Goal: Task Accomplishment & Management: Manage account settings

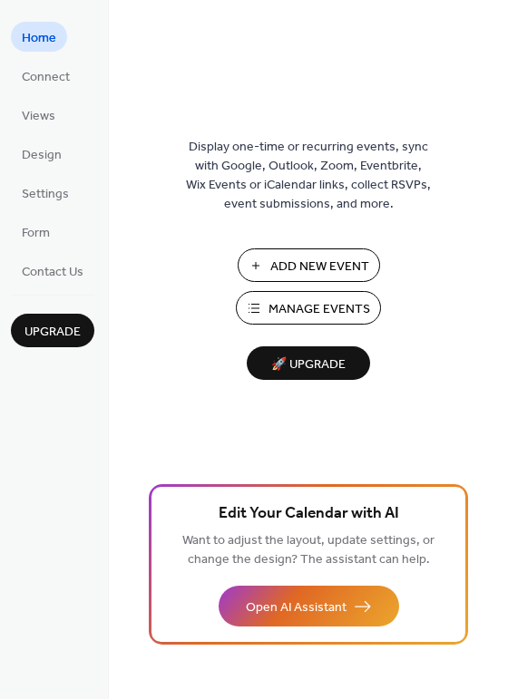
click at [276, 300] on span "Manage Events" at bounding box center [319, 309] width 102 height 19
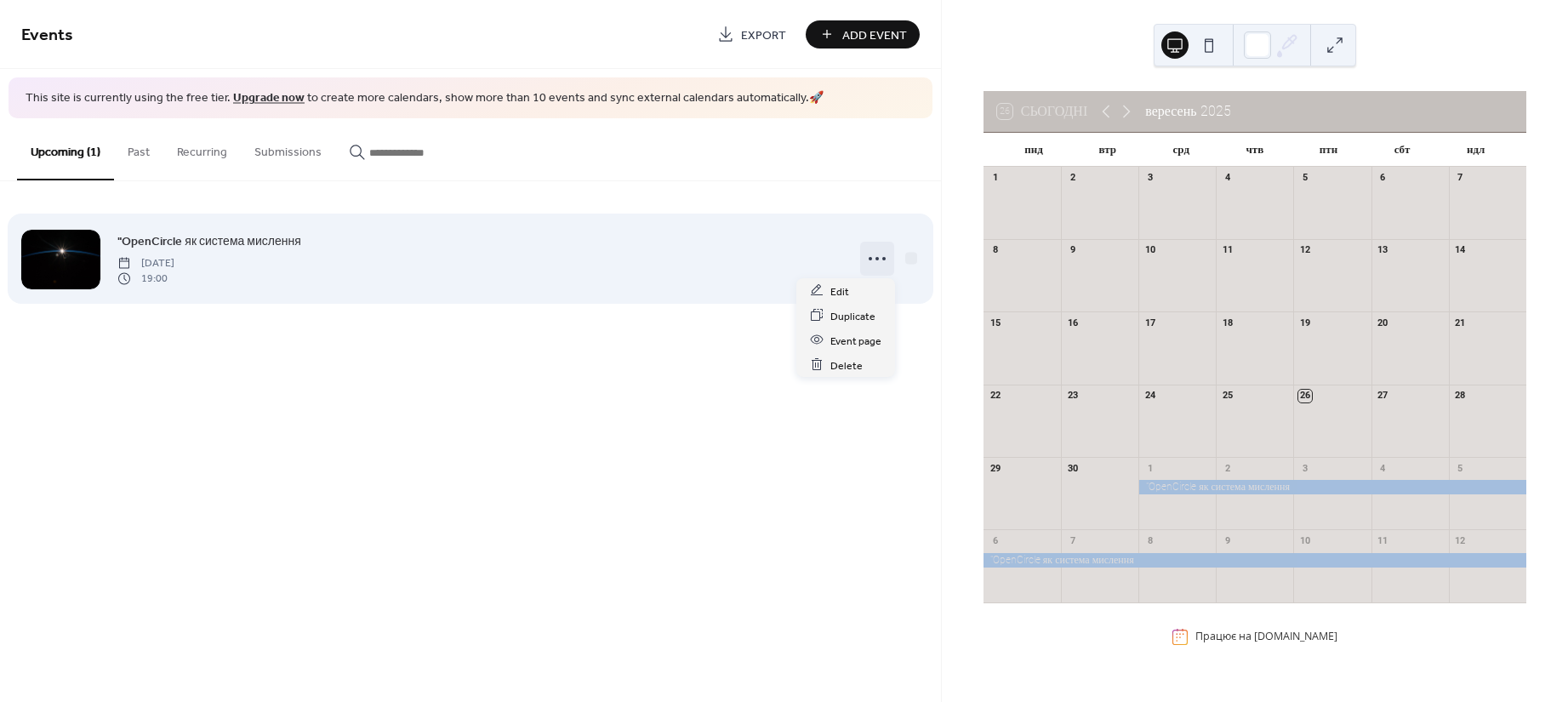
click at [878, 259] on icon at bounding box center [876, 258] width 27 height 27
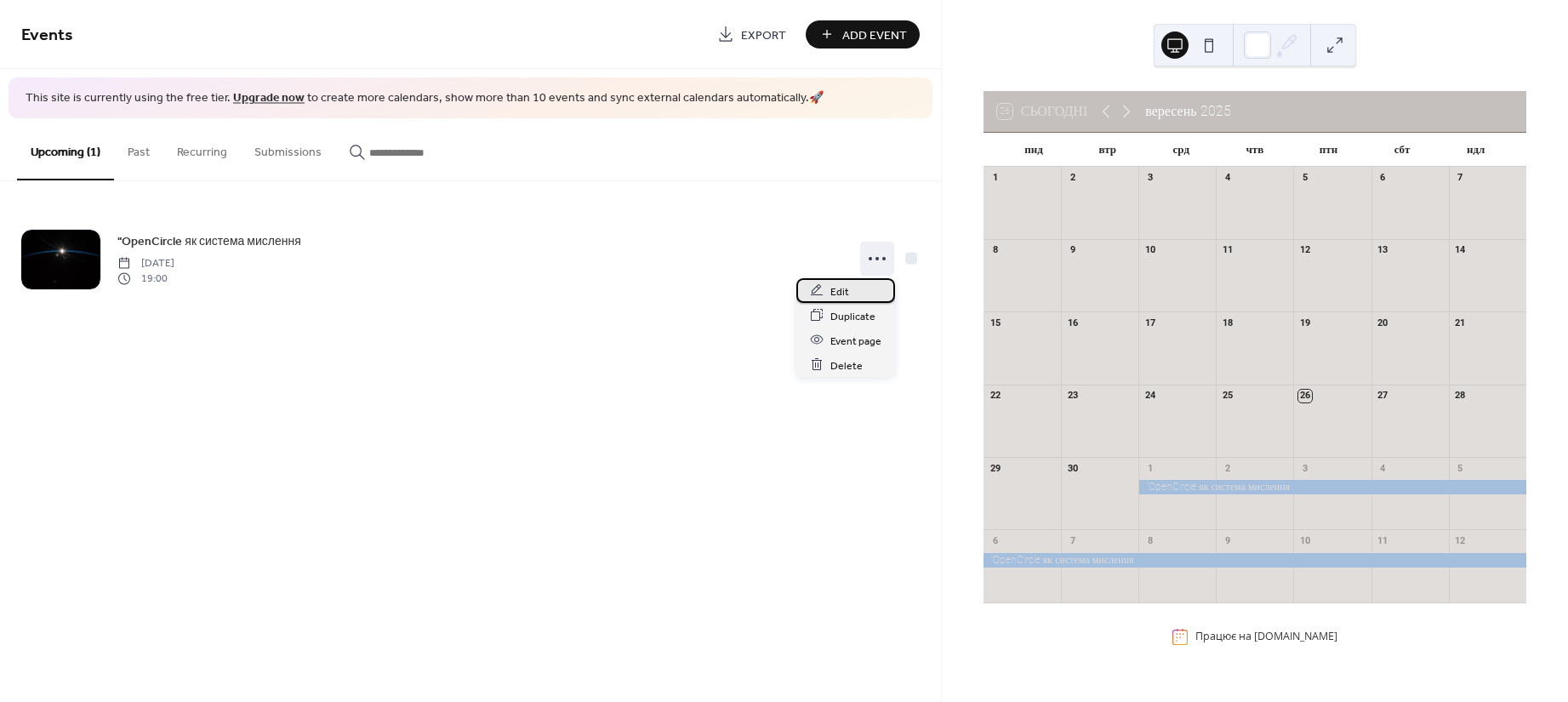
click at [852, 296] on div "Edit" at bounding box center [845, 290] width 99 height 24
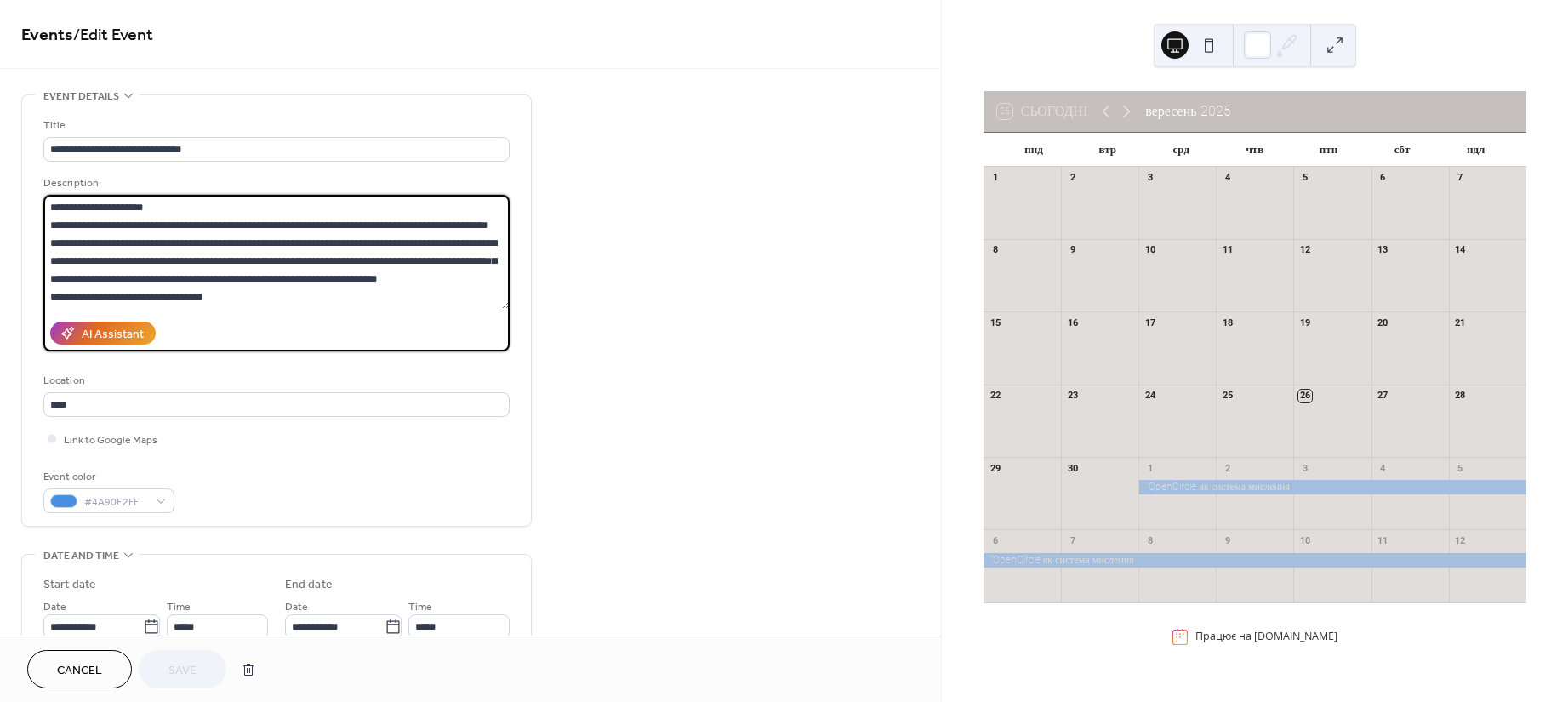
click at [485, 302] on textarea at bounding box center [276, 252] width 466 height 114
paste textarea "**********"
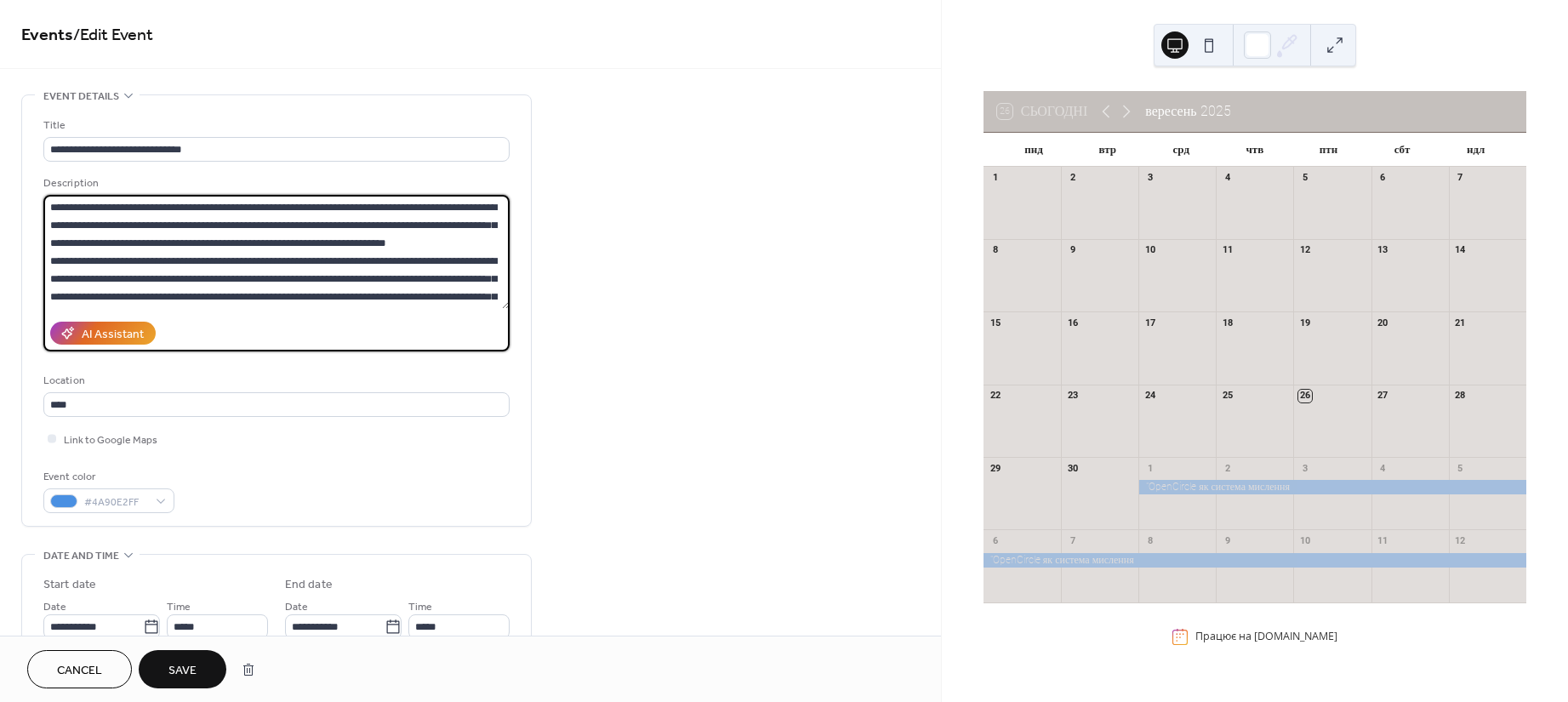
scroll to position [444, 0]
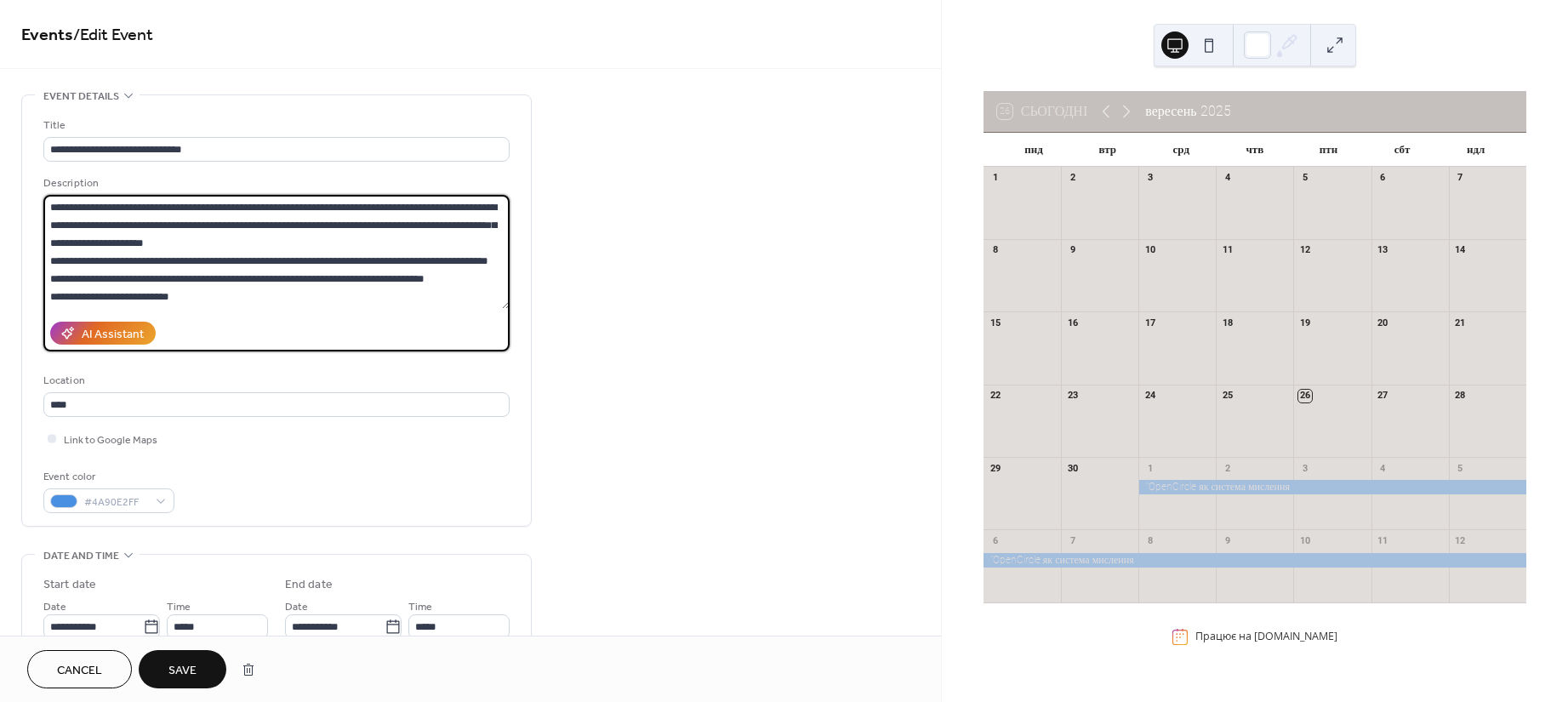
type textarea "**********"
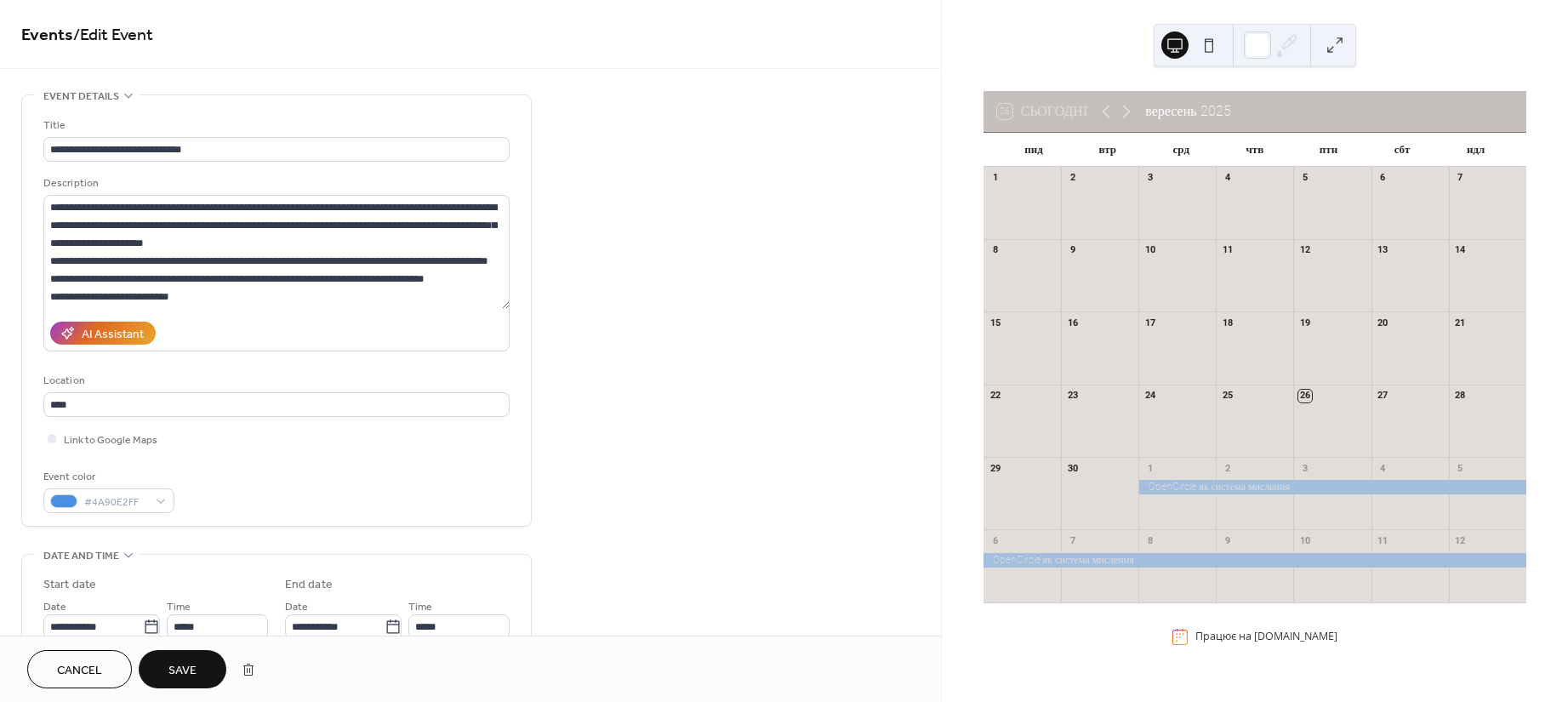
click at [941, 85] on div "26 Сьогодні вересень 2025 пнд втр срд чтв птн сбт ндл 1 2 3 4 5 6 7 8 9 10 11 1…" at bounding box center [1254, 351] width 626 height 702
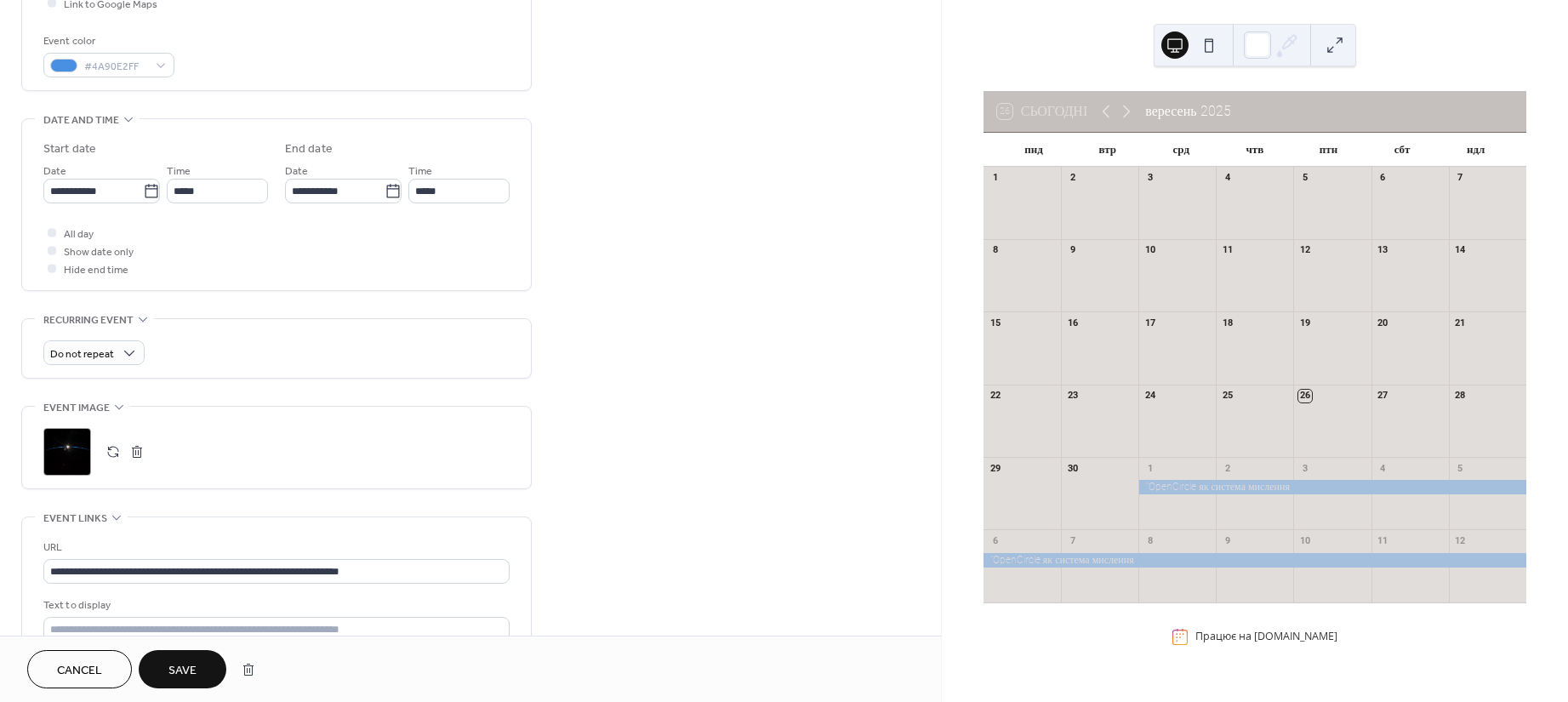
scroll to position [445, 0]
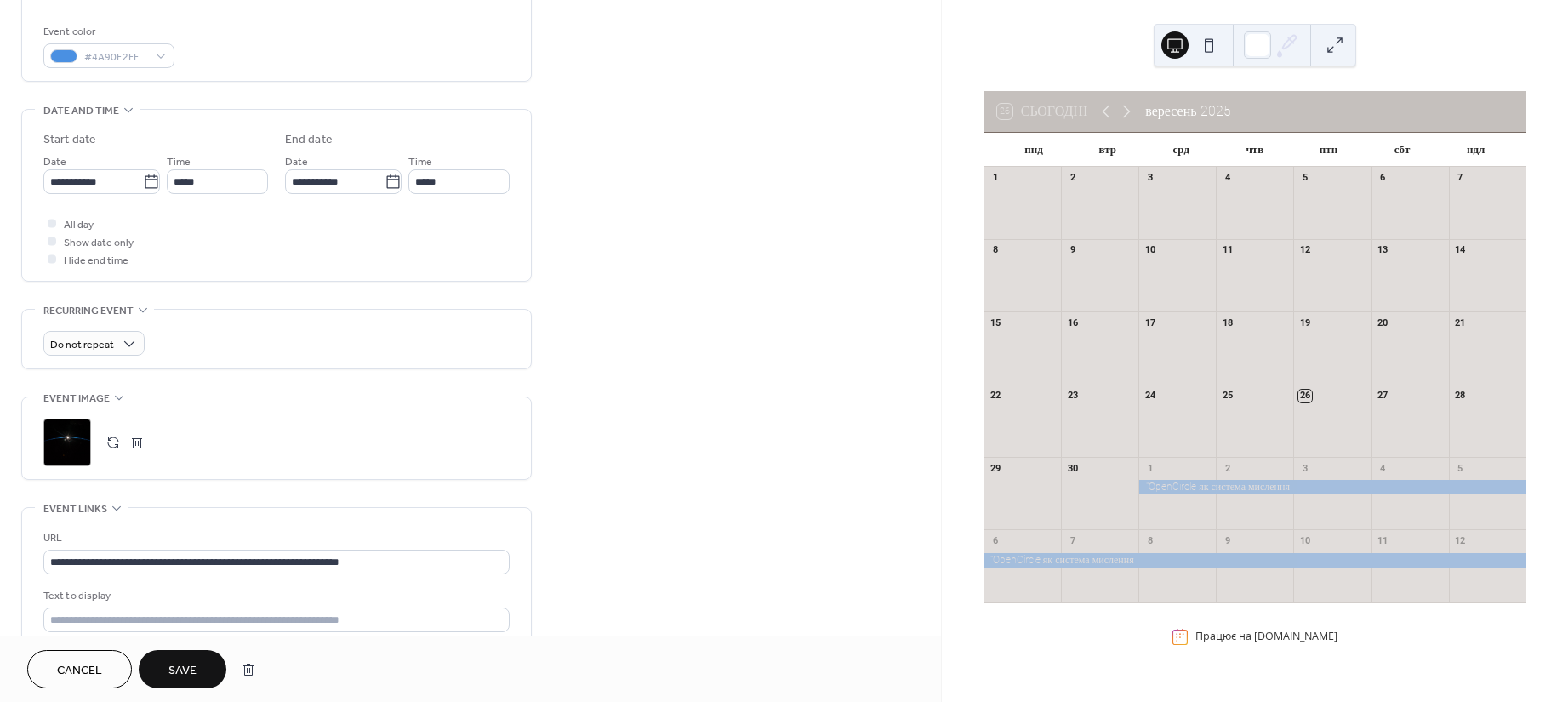
click at [110, 447] on button "button" at bounding box center [113, 442] width 23 height 23
click at [187, 671] on span "Save" at bounding box center [182, 670] width 28 height 18
